Goal: Task Accomplishment & Management: Complete application form

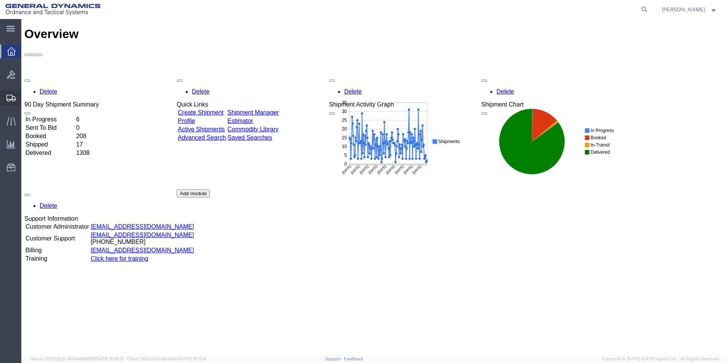
click at [0, 0] on span "Create Shipment" at bounding box center [0, 0] width 0 height 0
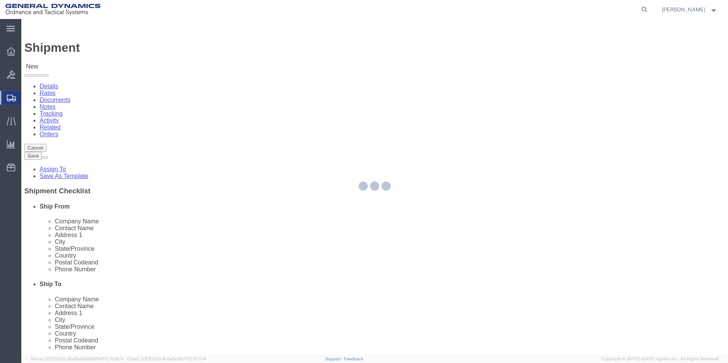
select select
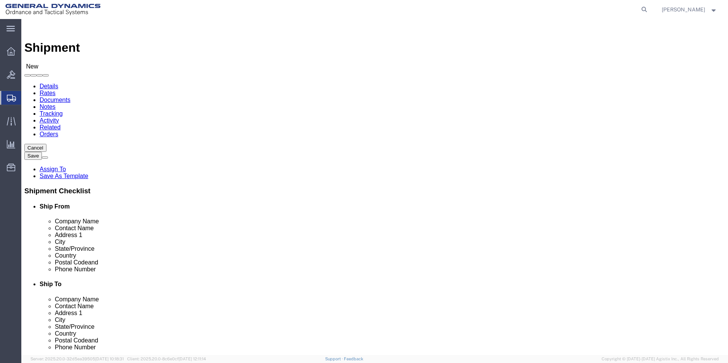
select select "MYPROFILE"
select select "PA"
click input "text"
paste input "[MEDICAL_DATA] Induction"
type input "[MEDICAL_DATA] Induction"
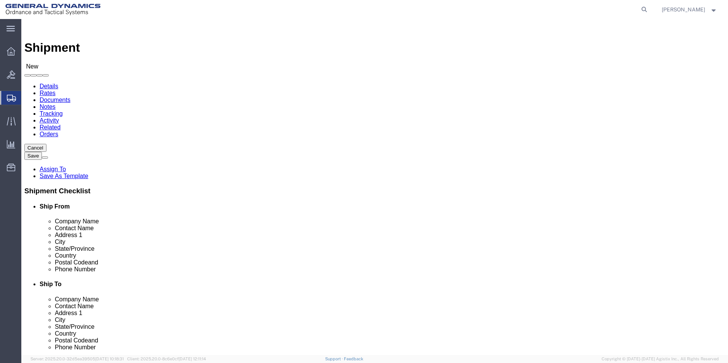
click input "text"
paste input "[STREET_ADDRESS]"
type input "[STREET_ADDRESS]"
click input "text"
paste input "[STREET_ADDRESS]"
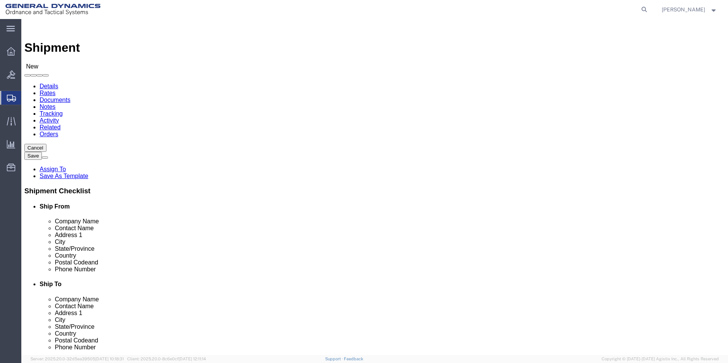
type input "[STREET_ADDRESS]"
drag, startPoint x: 455, startPoint y: 158, endPoint x: 324, endPoint y: 158, distance: 130.6
click div "Contact Name [STREET_ADDRESS]"
type input "[PERSON_NAME]"
click input "text"
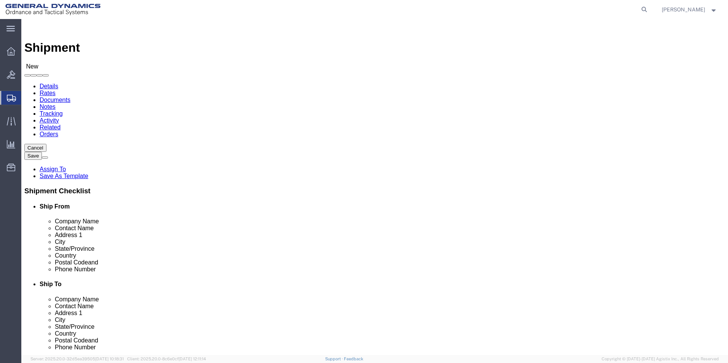
paste input "Columbus"
type input "Columbus"
click input "Postal Code"
type input "43209"
drag, startPoint x: 400, startPoint y: 157, endPoint x: 348, endPoint y: 155, distance: 52.6
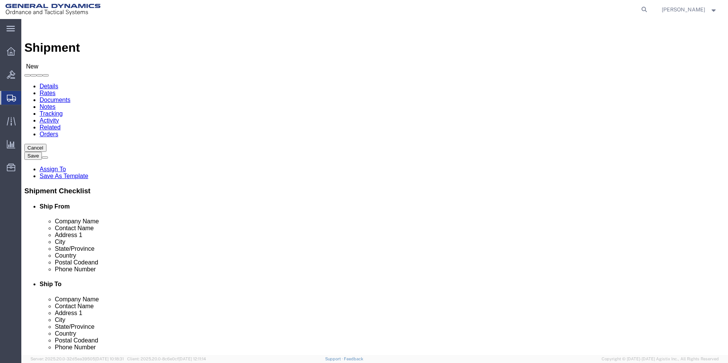
click div "Contact Name [PERSON_NAME]"
type input "[PERSON_NAME]"
click label "Contact Name"
click input "text"
paste input "[PHONE_NUMBER]"
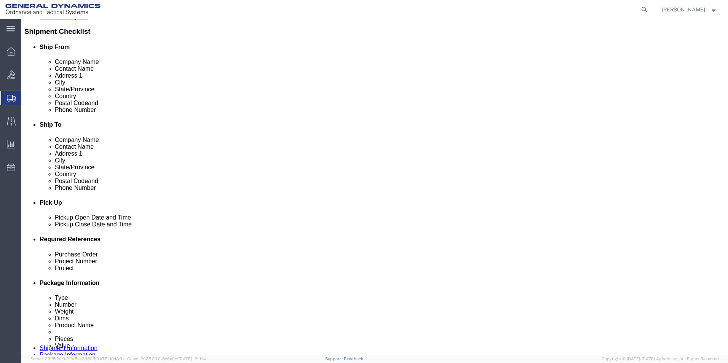
scroll to position [228, 0]
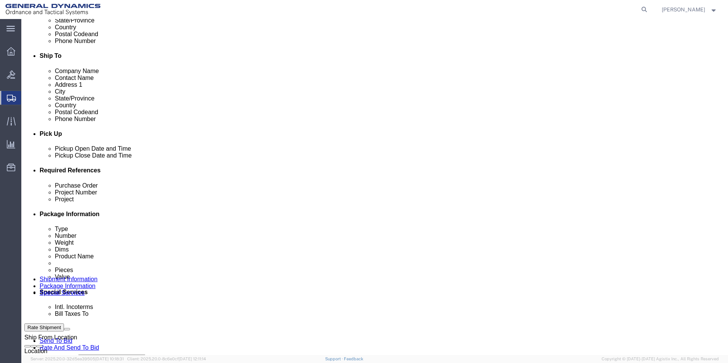
type input "[PHONE_NUMBER]"
click div "[DATE] 9:00 AM"
type input "11:00 AM"
click button "Apply"
click div "[DATE] 8:00 AM"
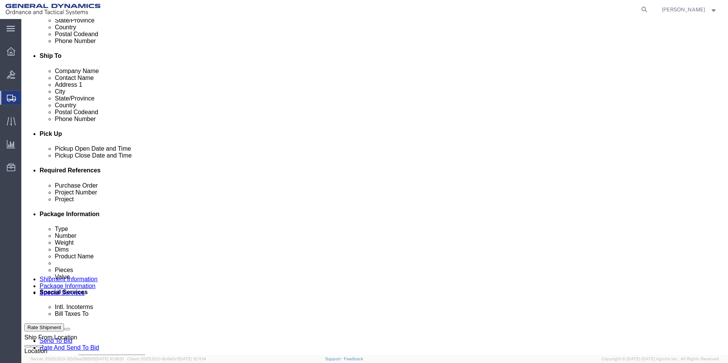
type input "9:00 AM"
click div "References Add reference"
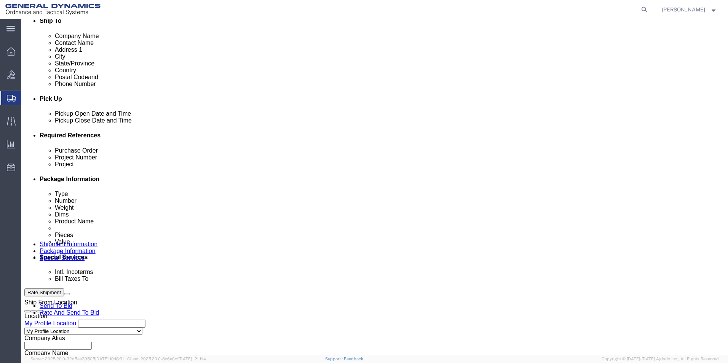
scroll to position [305, 0]
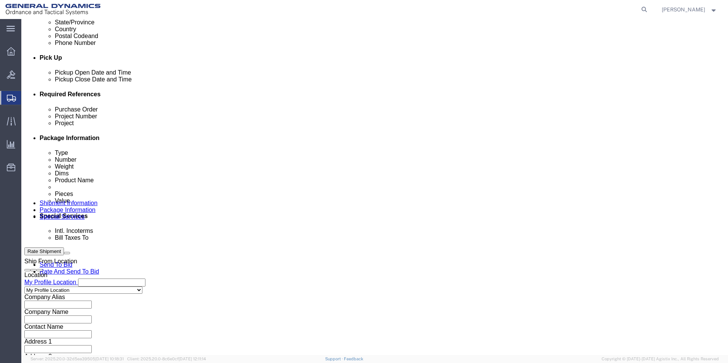
click input "text"
type input "NA"
click input "text"
type input "NA"
click input "text"
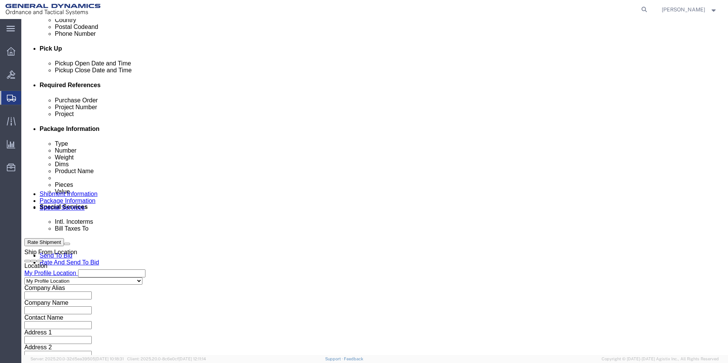
scroll to position [318, 0]
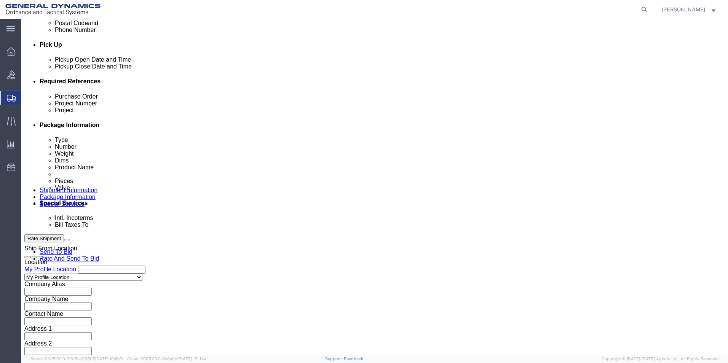
type input "NA"
click button "Continue"
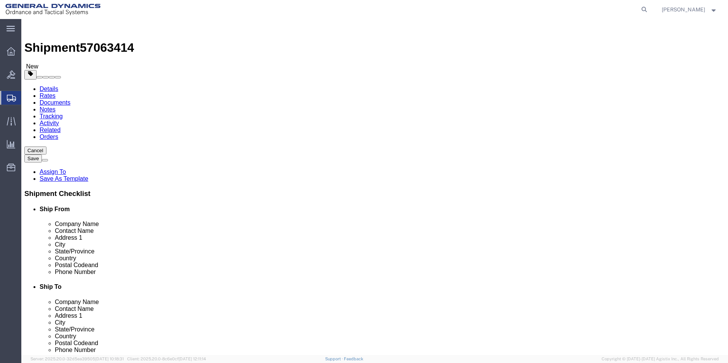
click select "Select Bale(s) Basket(s) Bolt(s) Bottle(s) Buckets Bulk Bundle(s) Can(s) Cardbo…"
select select "BCKT"
click select "Select Bale(s) Basket(s) Bolt(s) Bottle(s) Buckets Bulk Bundle(s) Can(s) Cardbo…"
click input "1"
type input "2"
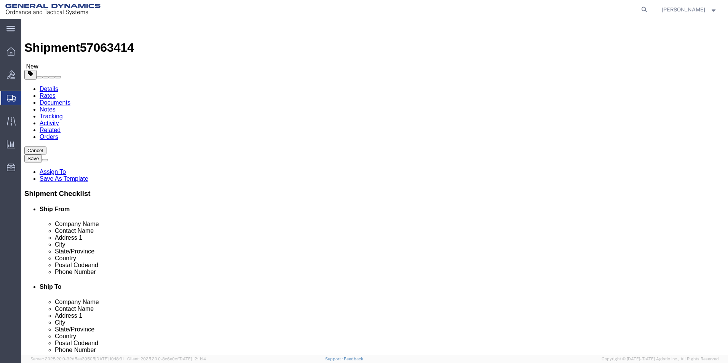
click input "text"
type input "12"
click input "text"
type input "12"
click input "text"
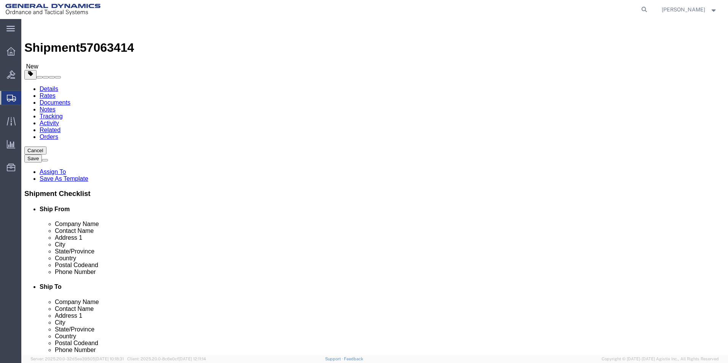
type input "15"
click input "0.00"
type input "100.00"
click link "Add Content"
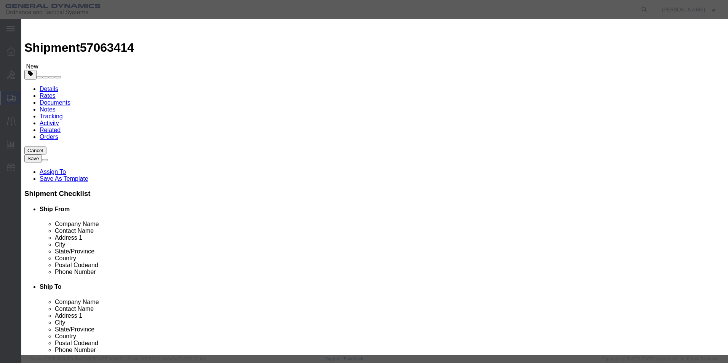
click input "text"
type input "Condat Lube"
click input "0"
type input "2"
click div "Commodity library"
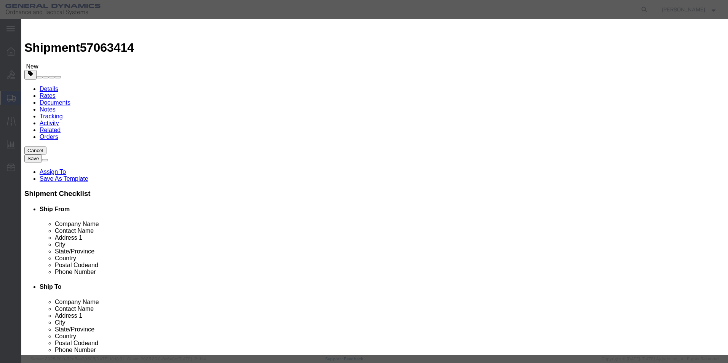
click input "text"
type input "500"
click select "Select 50 55 60 65 70 85 92.5 100 125 175 250 300 400"
select select "70"
click select "Select 50 55 60 65 70 85 92.5 100 125 175 250 300 400"
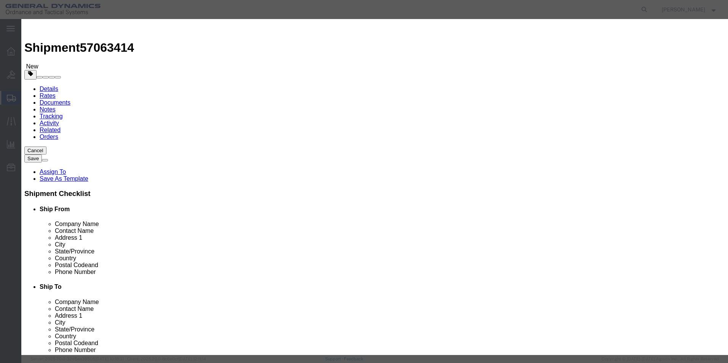
click button "Save & Close"
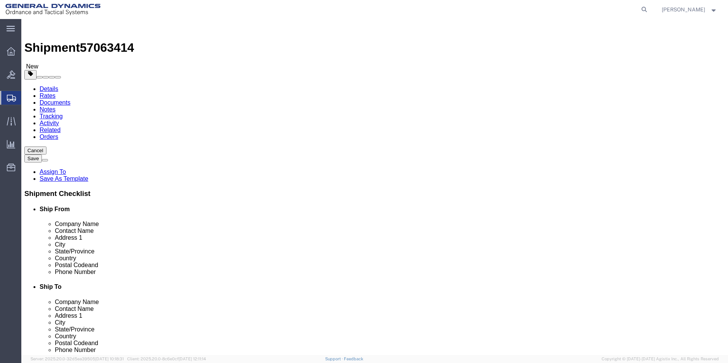
click button "Rate Shipment"
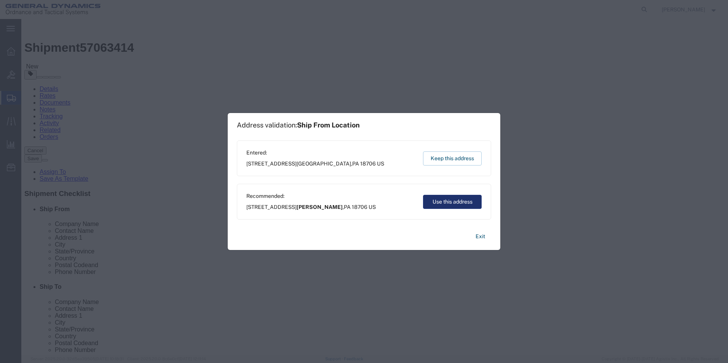
click at [453, 201] on button "Use this address" at bounding box center [452, 202] width 59 height 14
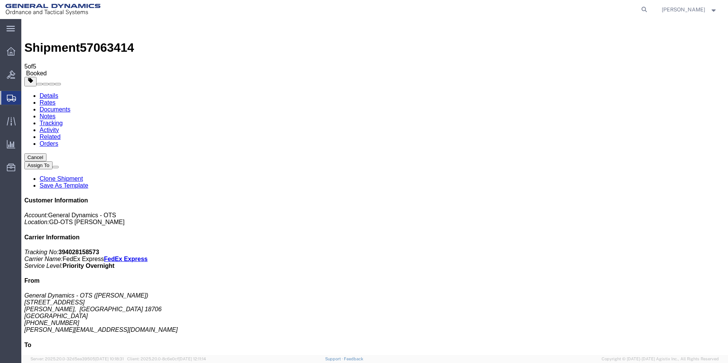
click at [47, 93] on link "Details" at bounding box center [49, 96] width 19 height 6
click link "Schedule pickup request"
click at [0, 0] on span "Create Shipment" at bounding box center [0, 0] width 0 height 0
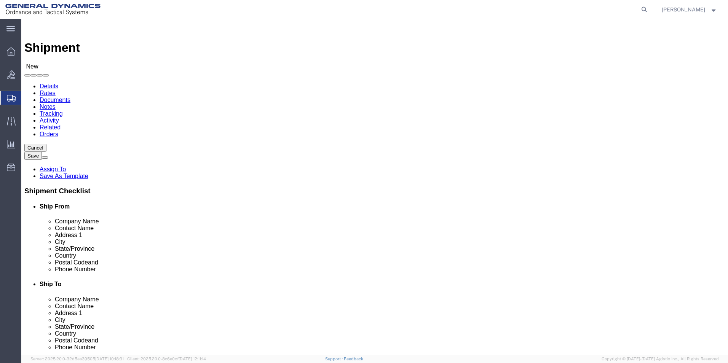
select select "MYPROFILE"
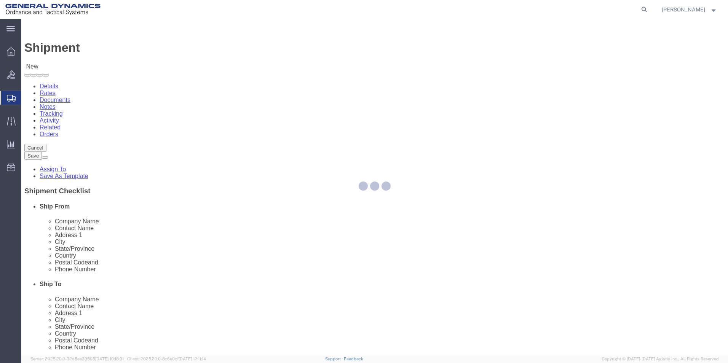
select select "PA"
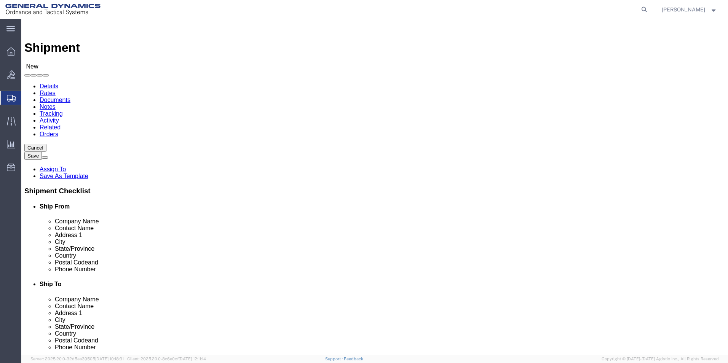
click input "text"
type input "Inter-Source Recovery Systems"
click input "text"
type input "[PERSON_NAME]"
click input "text"
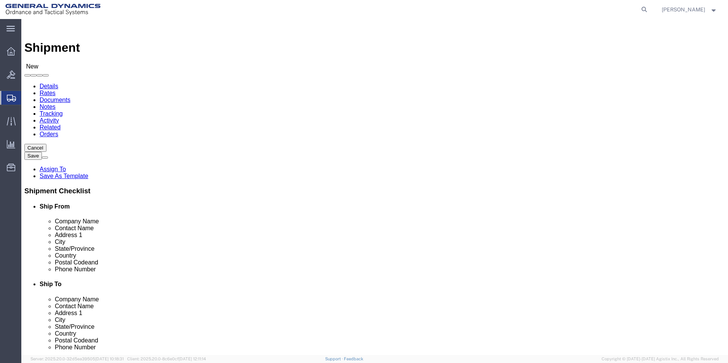
type input "[STREET_ADDRESS]"
click input "text"
type input "Kalamazoo"
click input "Postal Code"
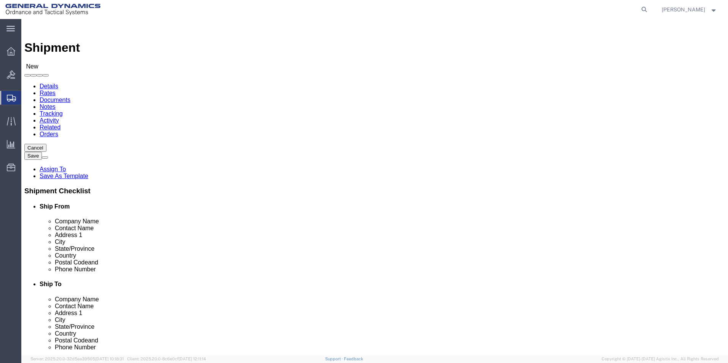
type input "49009"
click input "text"
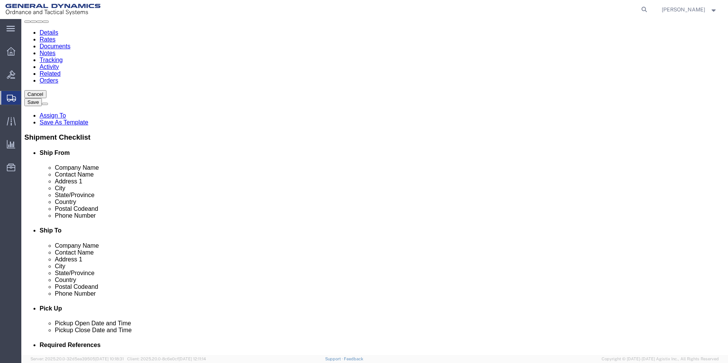
scroll to position [190, 0]
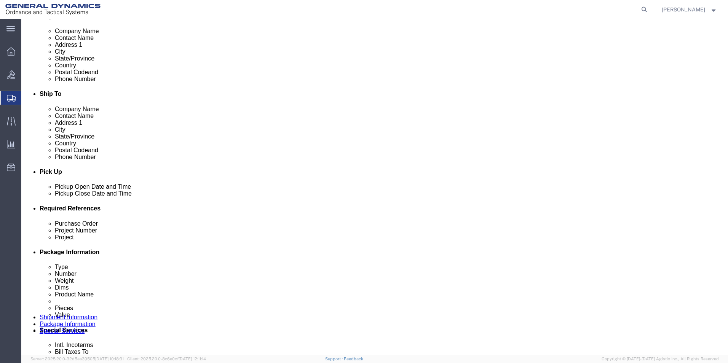
type input "2693755100"
click div "[DATE] 10:00 AM"
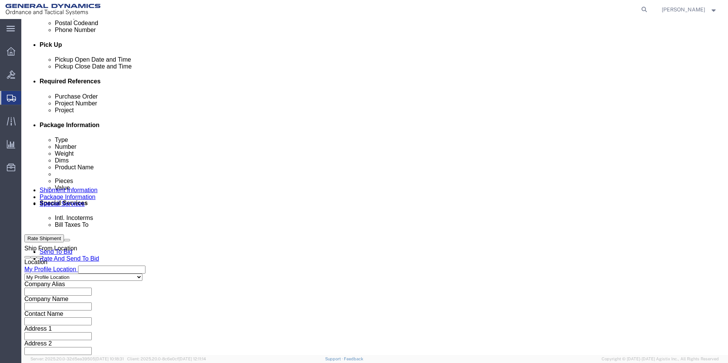
type input "11:00 AM"
click button "Apply"
click input "text"
type input "NA"
click input "text"
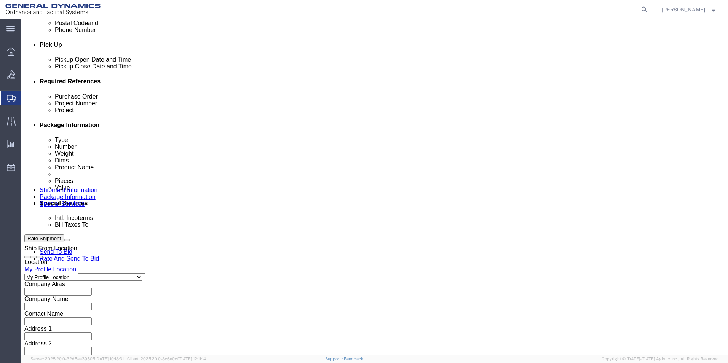
type input "NA"
click input "text"
type input "NA"
click button "Continue"
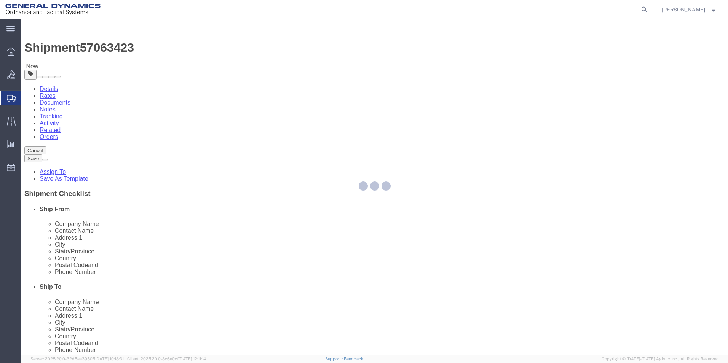
select select "CBOX"
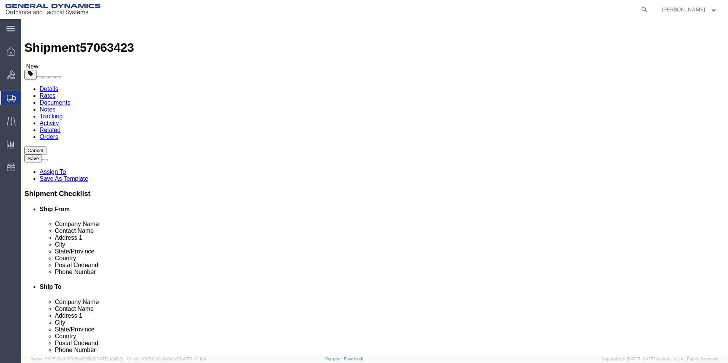
click input "0.00"
click input "6.00"
type input "6.50"
click input "text"
type input "21"
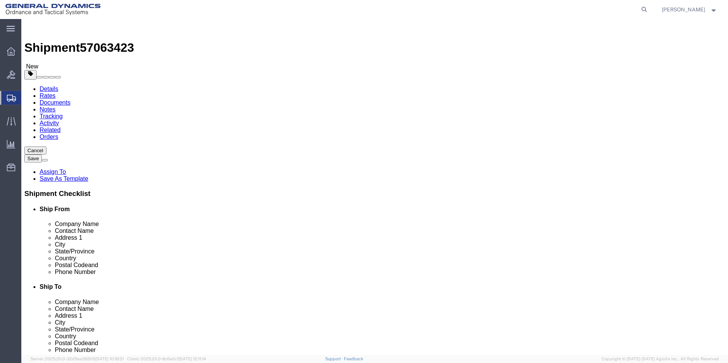
click input "text"
type input "20"
click input "text"
type input "3"
click div "x Package Type Select Bale(s) Basket(s) Bolt(s) Bottle(s) Buckets Bulk Bundle(s…"
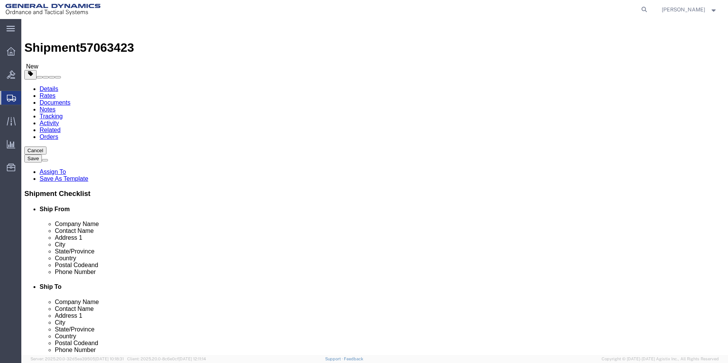
click span
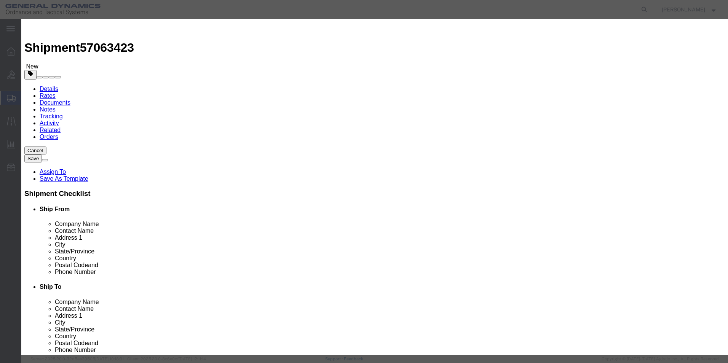
click input "text"
type input "Seal Kit"
click input "0"
type input "1"
type input "5"
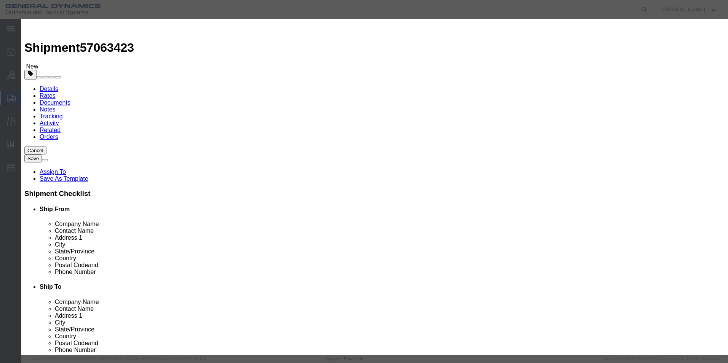
click input "text"
type input "200"
click select "Select 50 55 60 65 70 85 92.5 100 125 175 250 300 400"
select select "70"
click select "Select 50 55 60 65 70 85 92.5 100 125 175 250 300 400"
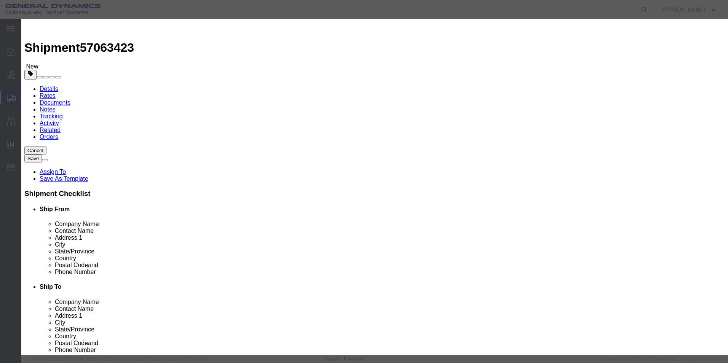
click button "Save & Close"
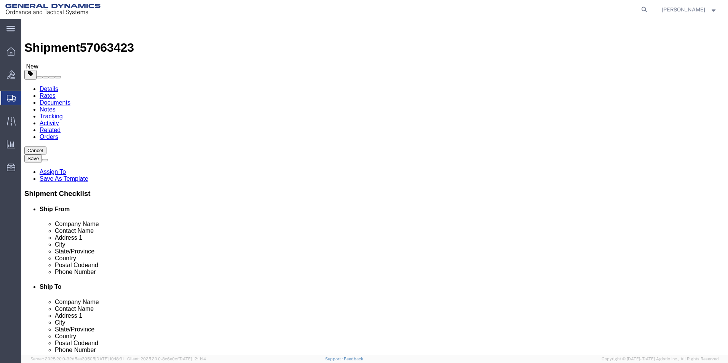
click button "Rate Shipment"
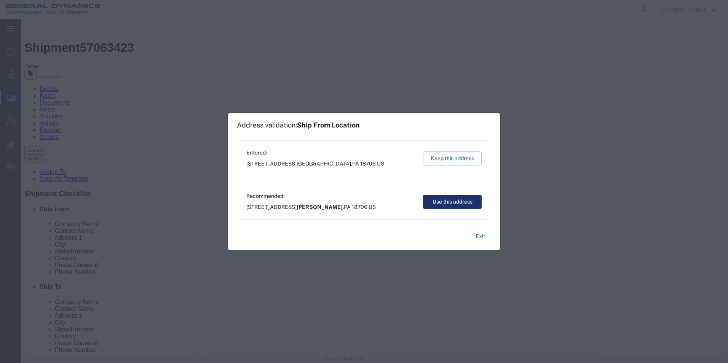
click at [438, 202] on button "Use this address" at bounding box center [452, 202] width 59 height 14
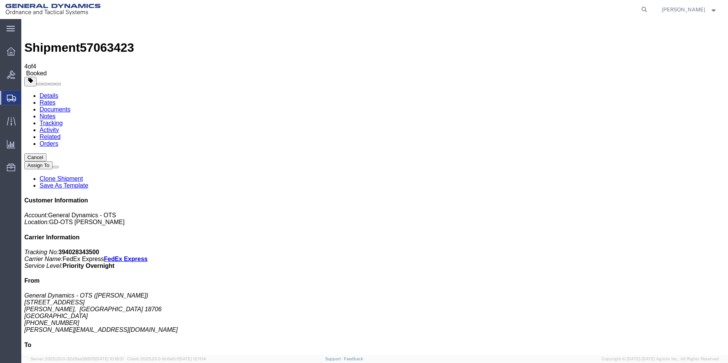
click at [40, 93] on link "Details" at bounding box center [49, 96] width 19 height 6
click link "Schedule pickup request"
